Goal: Task Accomplishment & Management: Manage account settings

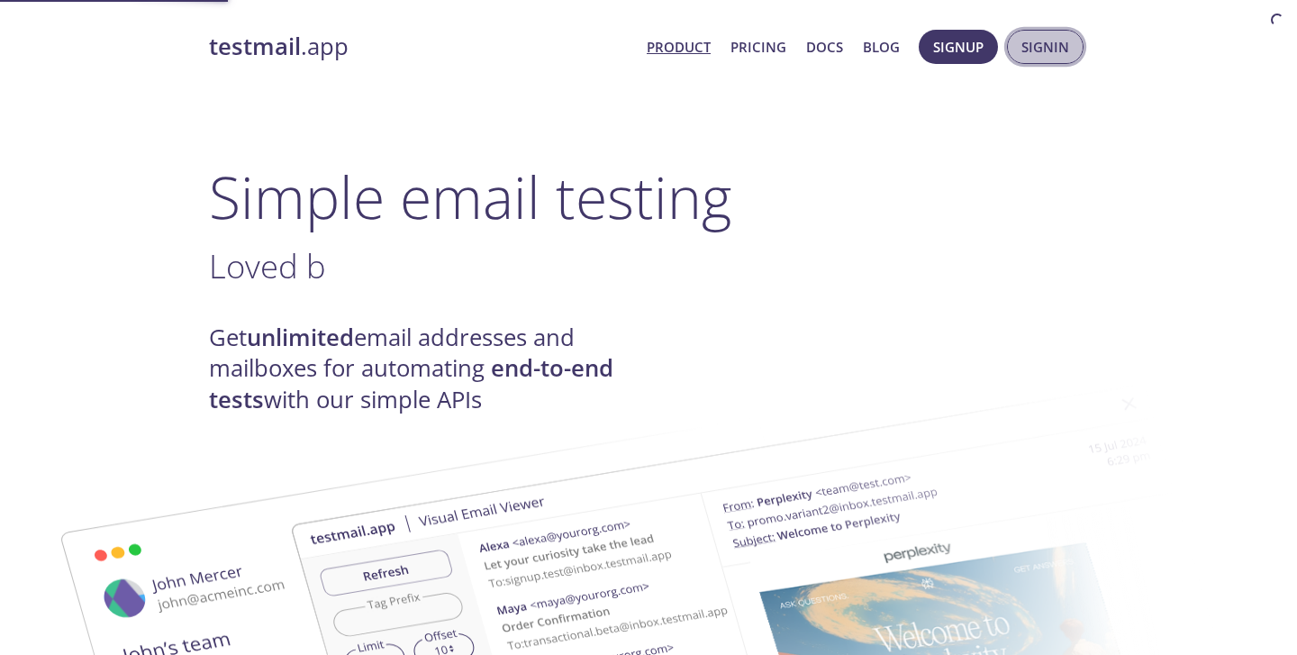
click at [1035, 50] on span "Signin" at bounding box center [1045, 46] width 48 height 23
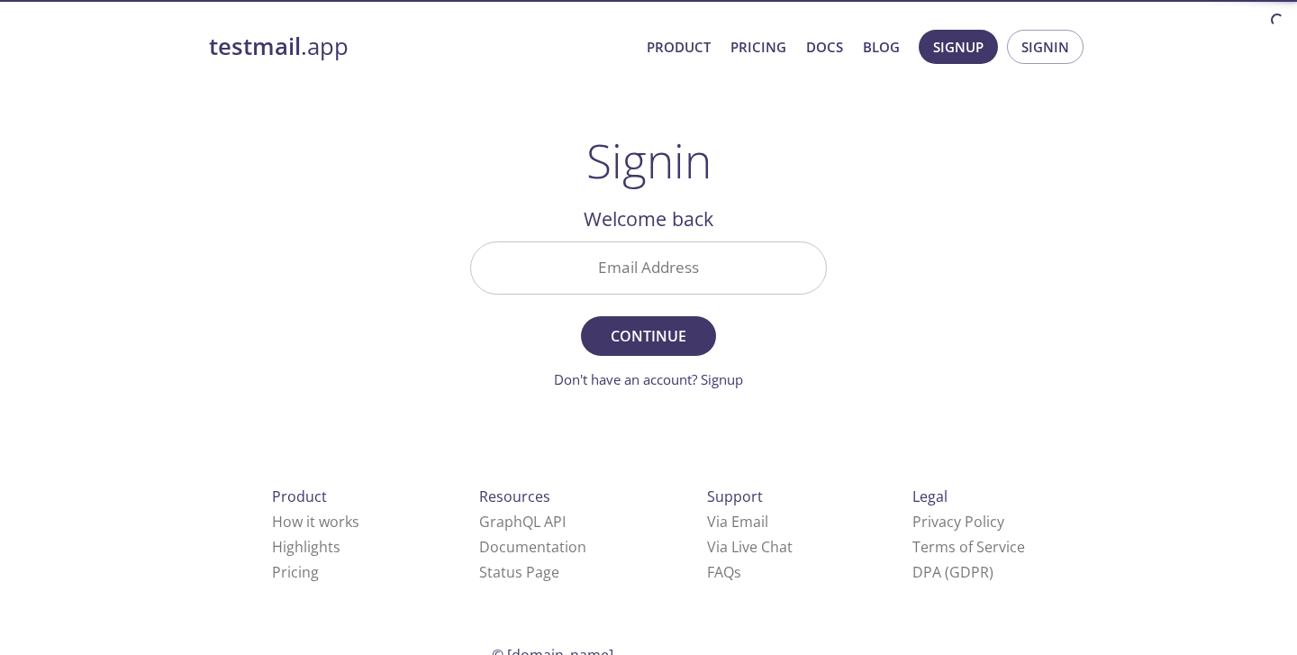
click at [610, 266] on input "Email Address" at bounding box center [648, 267] width 355 height 51
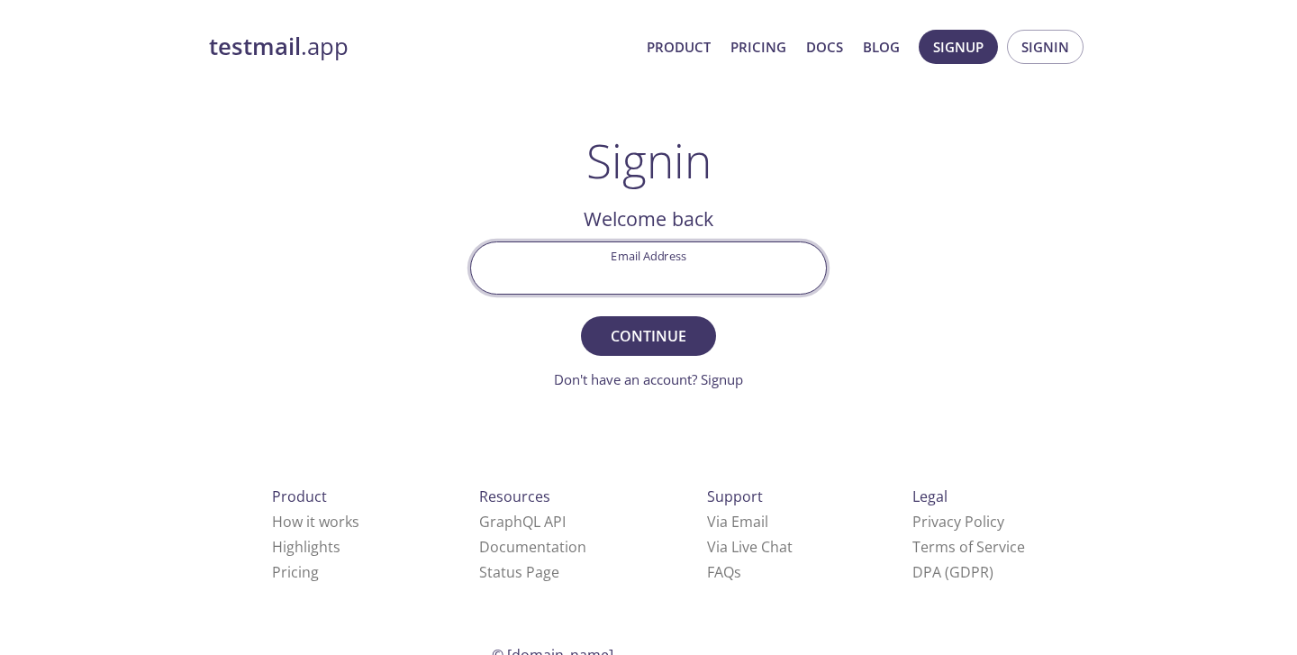
paste input "twatx."
drag, startPoint x: 694, startPoint y: 266, endPoint x: 529, endPoint y: 300, distance: 169.2
click at [529, 300] on div "Email Address twatx." at bounding box center [648, 268] width 371 height 68
type input "t"
type input "[DOMAIN_NAME][EMAIL_ADDRESS][DOMAIN_NAME]"
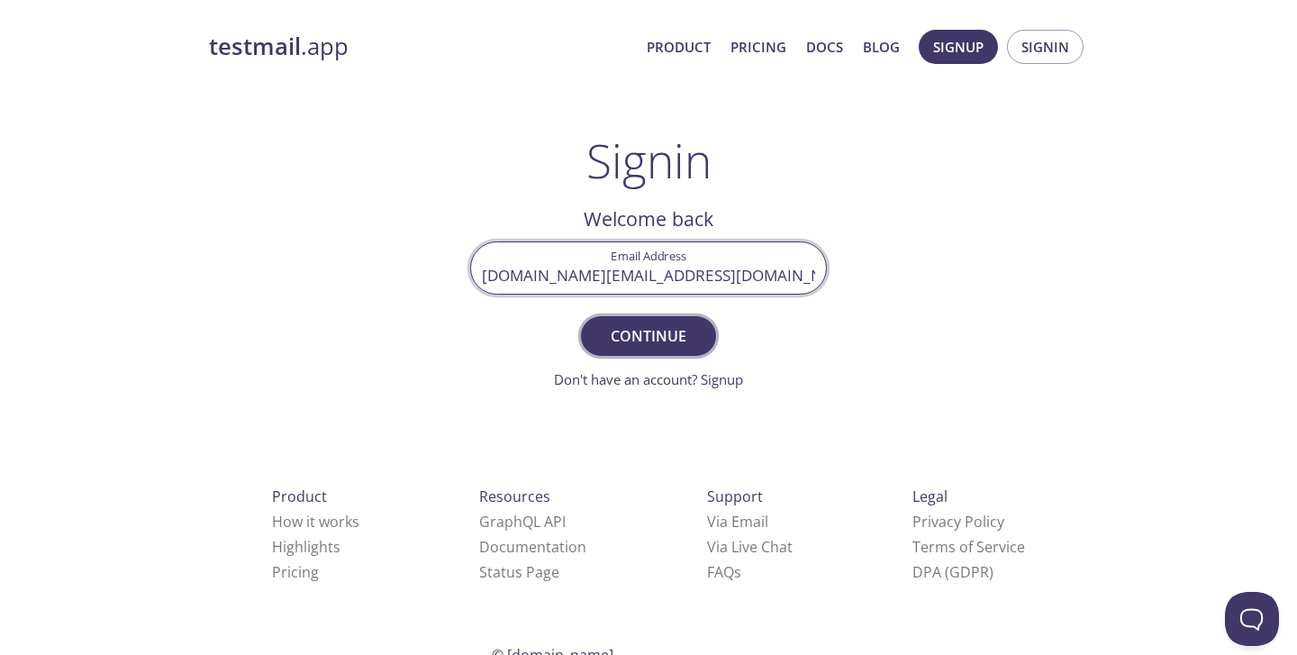
click at [627, 340] on span "Continue" at bounding box center [648, 335] width 95 height 25
